Goal: Information Seeking & Learning: Learn about a topic

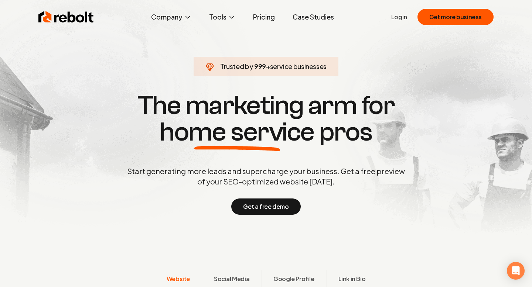
click at [266, 13] on link "Pricing" at bounding box center [264, 17] width 34 height 15
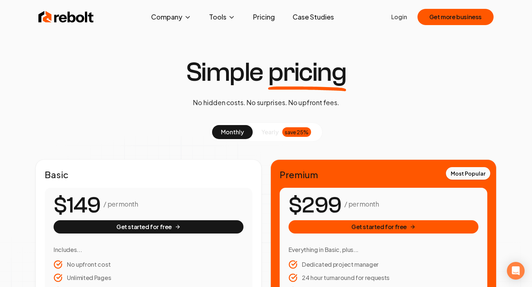
click at [319, 17] on link "Case Studies" at bounding box center [313, 17] width 53 height 15
